Goal: Information Seeking & Learning: Learn about a topic

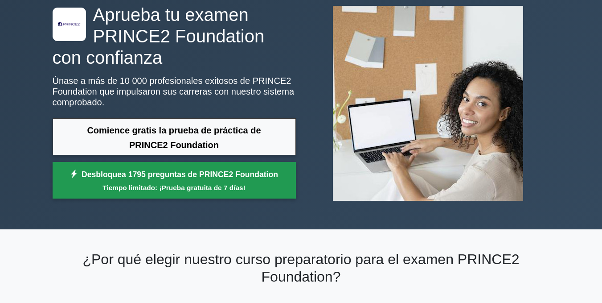
scroll to position [50, 0]
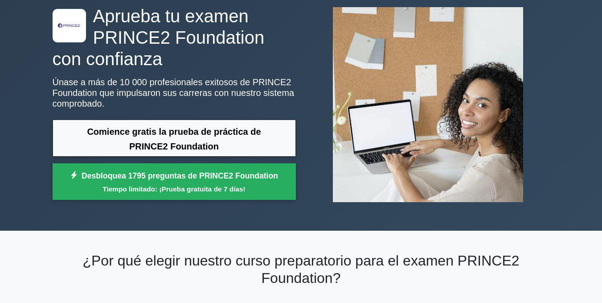
click at [213, 210] on div ".st0{fill-rule:evenodd;clip-rule:evenodd;fill:#000041;} .st1{fill-rule:evenodd;…" at bounding box center [301, 105] width 508 height 252
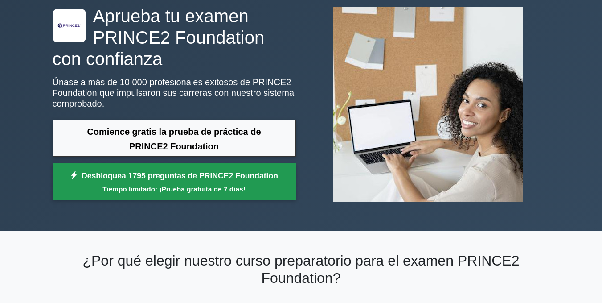
click at [211, 196] on link "Desbloquea 1795 preguntas de PRINCE2 Foundation Tiempo limitado: ¡Prueba gratui…" at bounding box center [174, 181] width 243 height 36
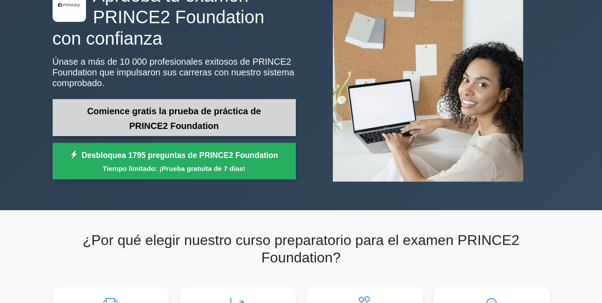
scroll to position [71, 0]
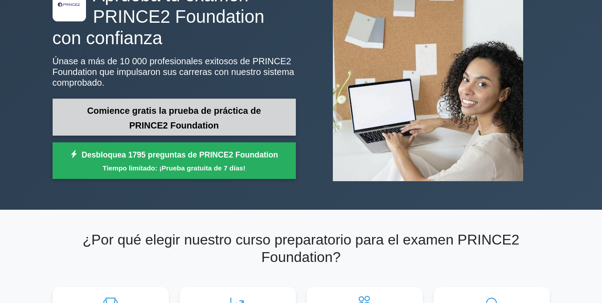
click at [226, 121] on link "Comience gratis la prueba de práctica de PRINCE2 Foundation" at bounding box center [174, 116] width 243 height 37
